Goal: Entertainment & Leisure: Browse casually

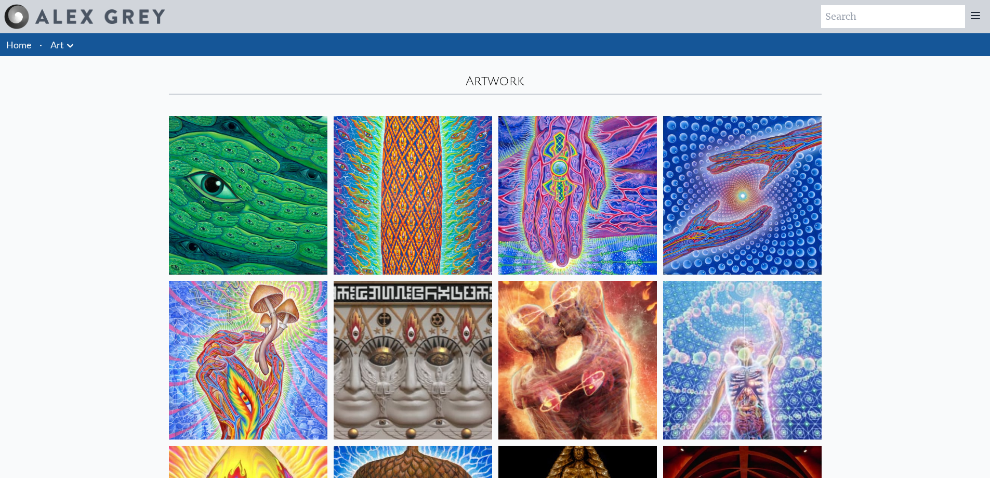
scroll to position [987, 0]
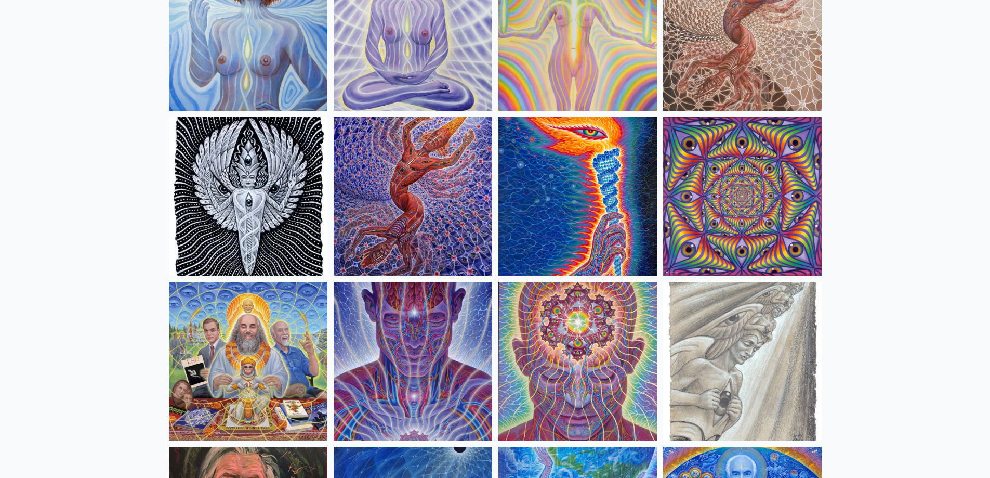
click at [737, 179] on img at bounding box center [742, 196] width 159 height 159
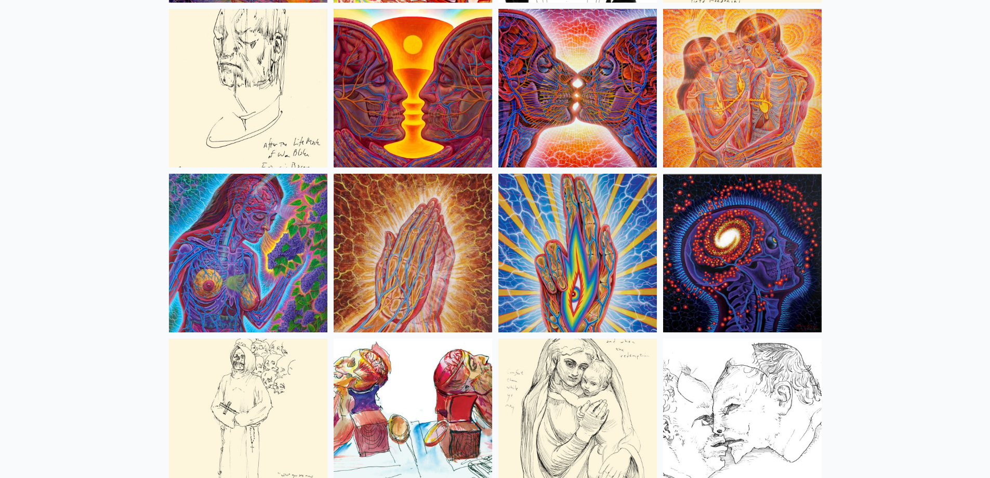
scroll to position [3794, 0]
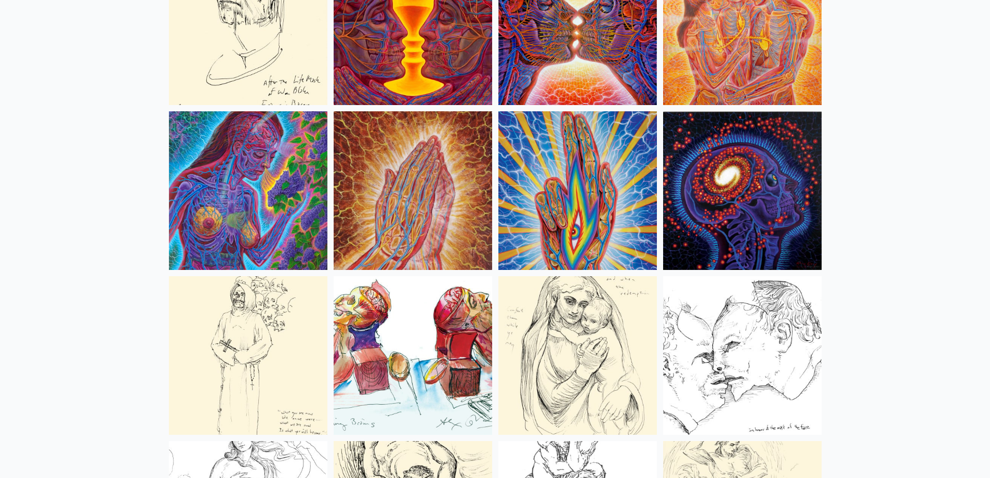
click at [559, 176] on img at bounding box center [577, 190] width 159 height 159
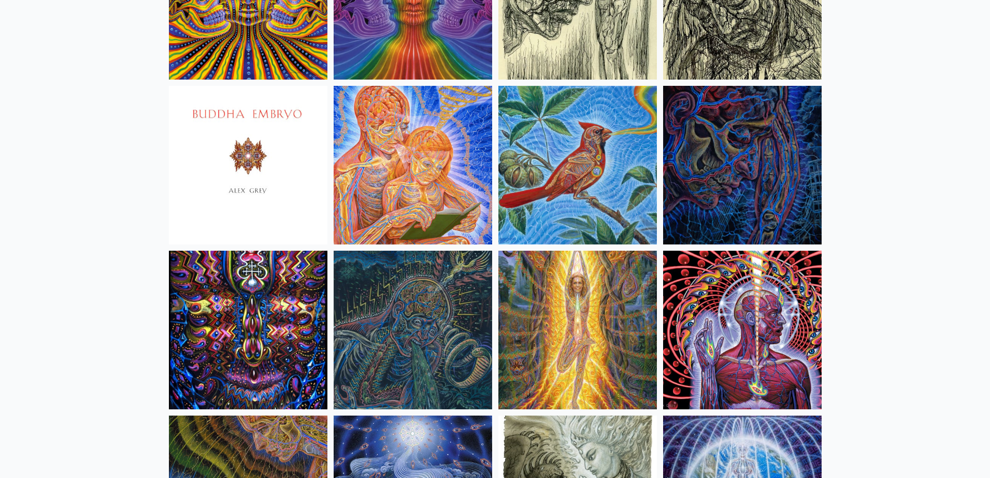
scroll to position [6497, 0]
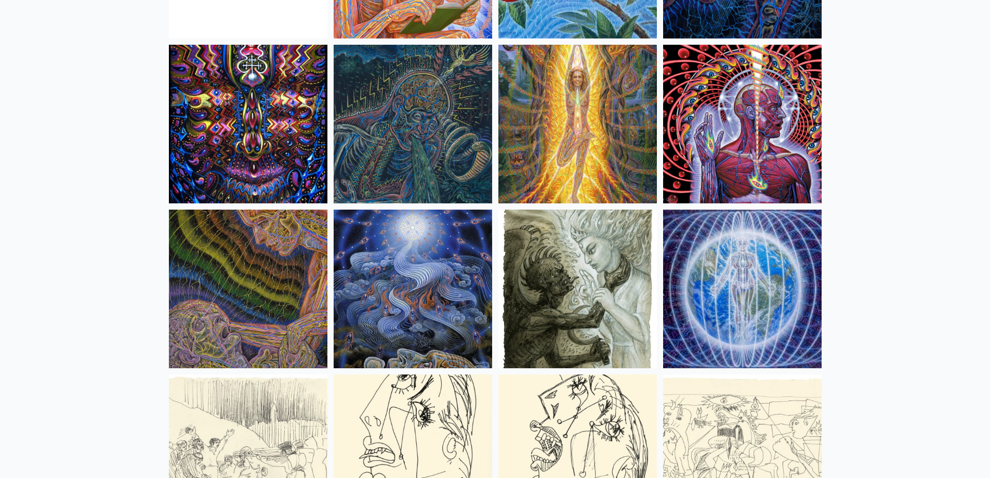
click at [424, 244] on img at bounding box center [413, 288] width 159 height 159
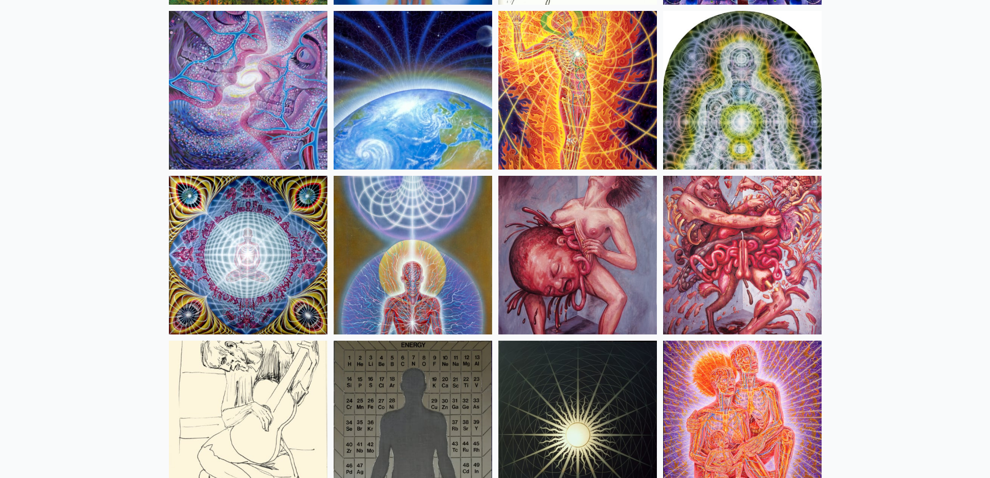
scroll to position [10498, 0]
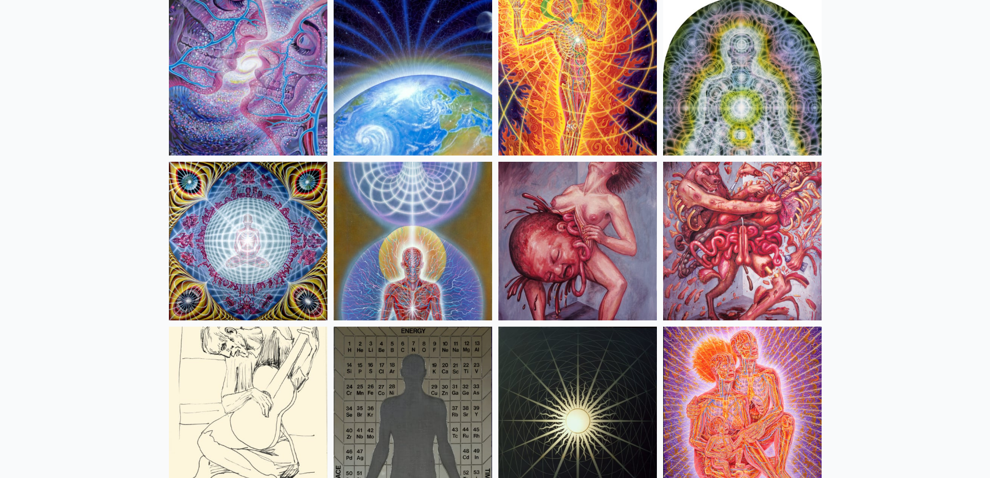
click at [257, 236] on img at bounding box center [248, 241] width 159 height 159
